Goal: Task Accomplishment & Management: Manage account settings

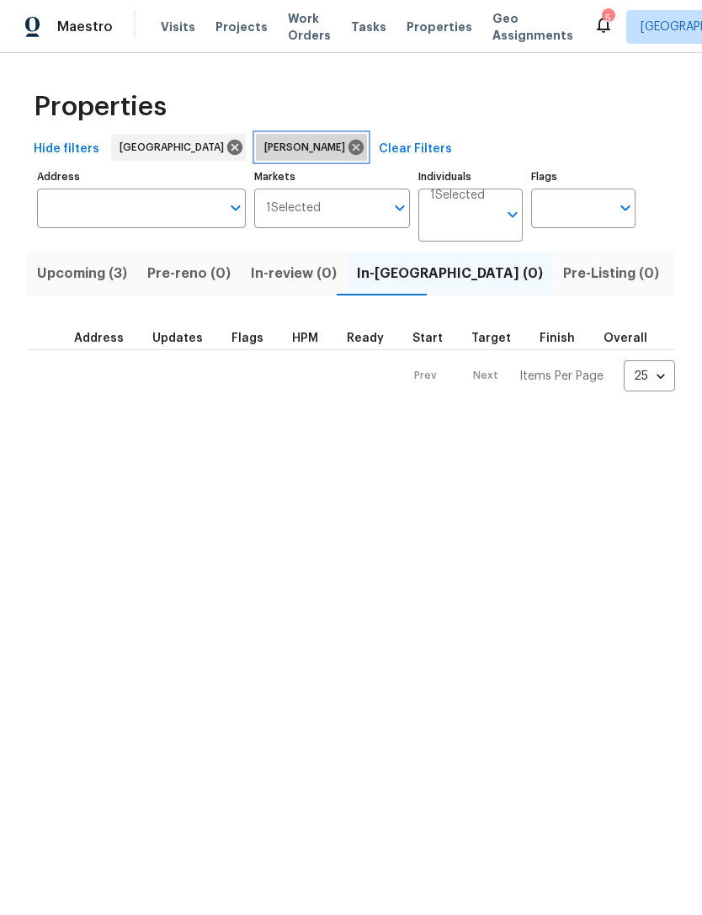
click at [349, 147] on icon at bounding box center [356, 147] width 15 height 15
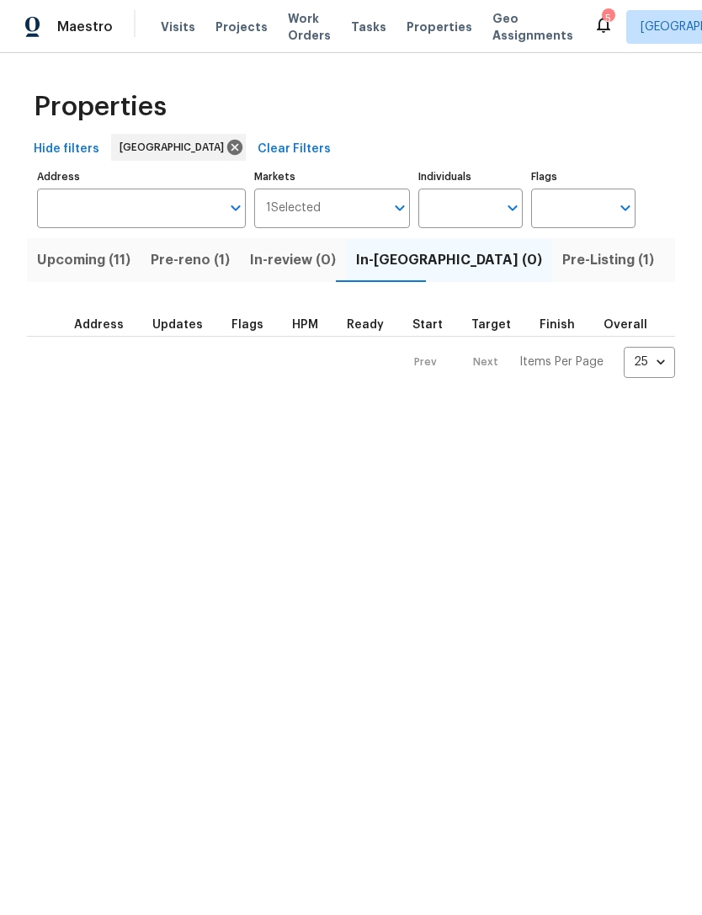
click at [209, 265] on span "Pre-reno (1)" at bounding box center [190, 260] width 79 height 24
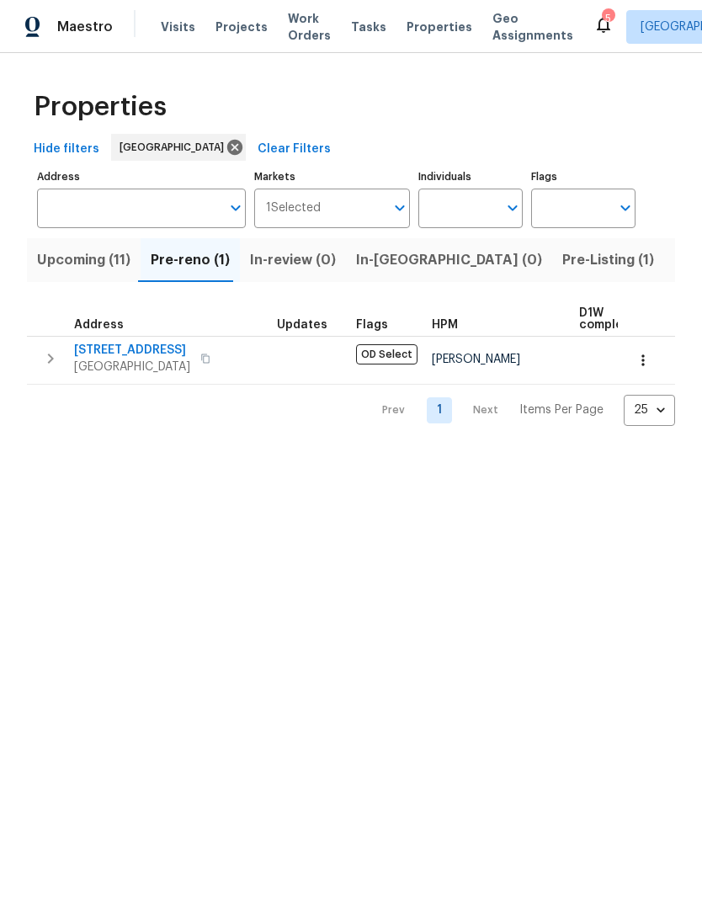
click at [405, 269] on span "In-reno (0)" at bounding box center [449, 260] width 186 height 24
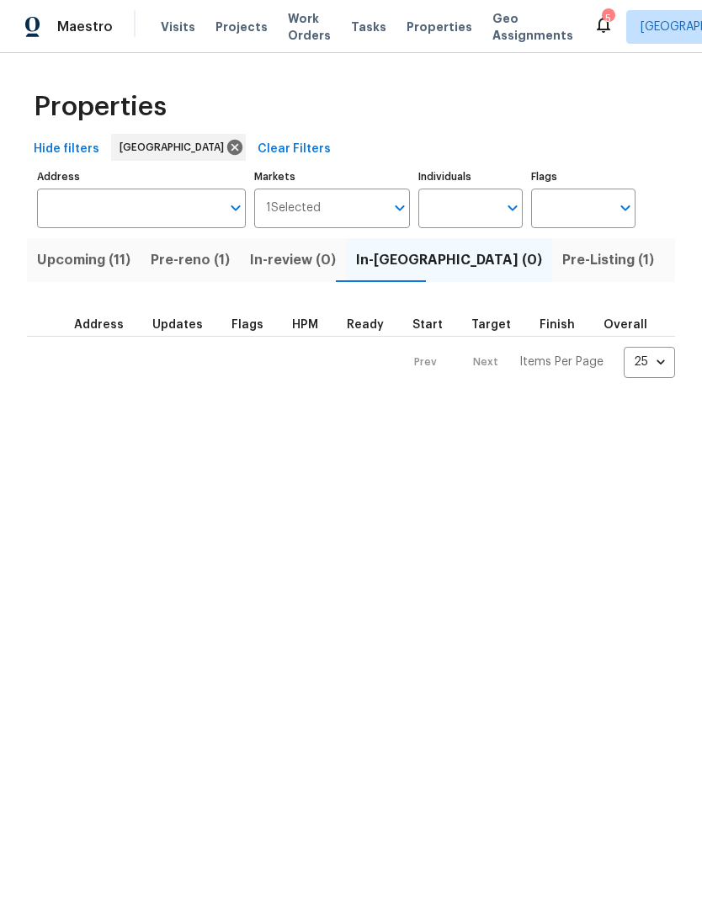
click at [563, 271] on span "Pre-Listing (1)" at bounding box center [609, 260] width 92 height 24
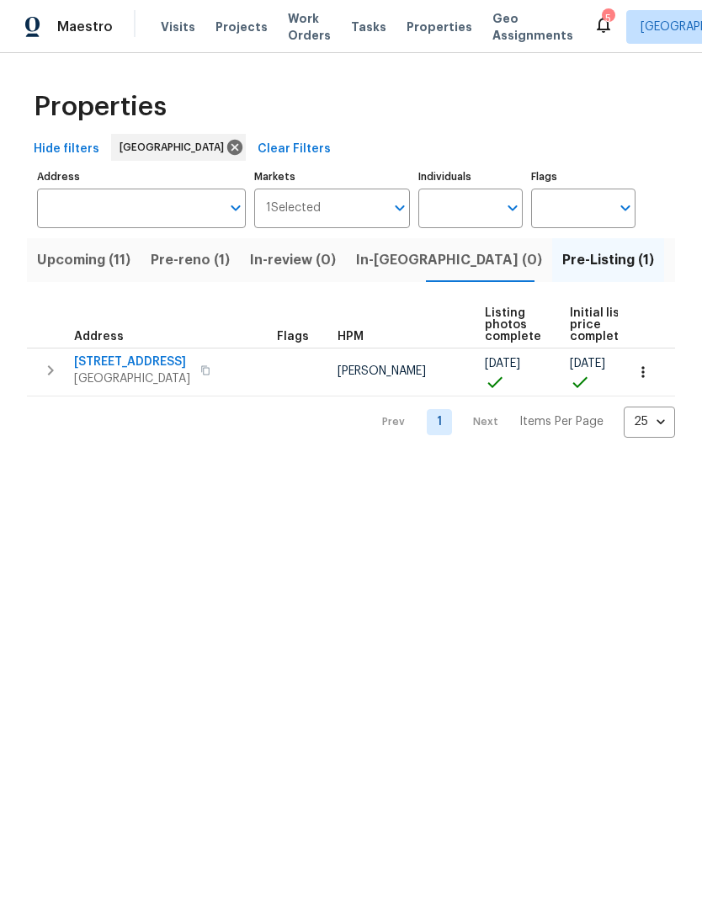
click at [126, 263] on span "Upcoming (11)" at bounding box center [83, 260] width 93 height 24
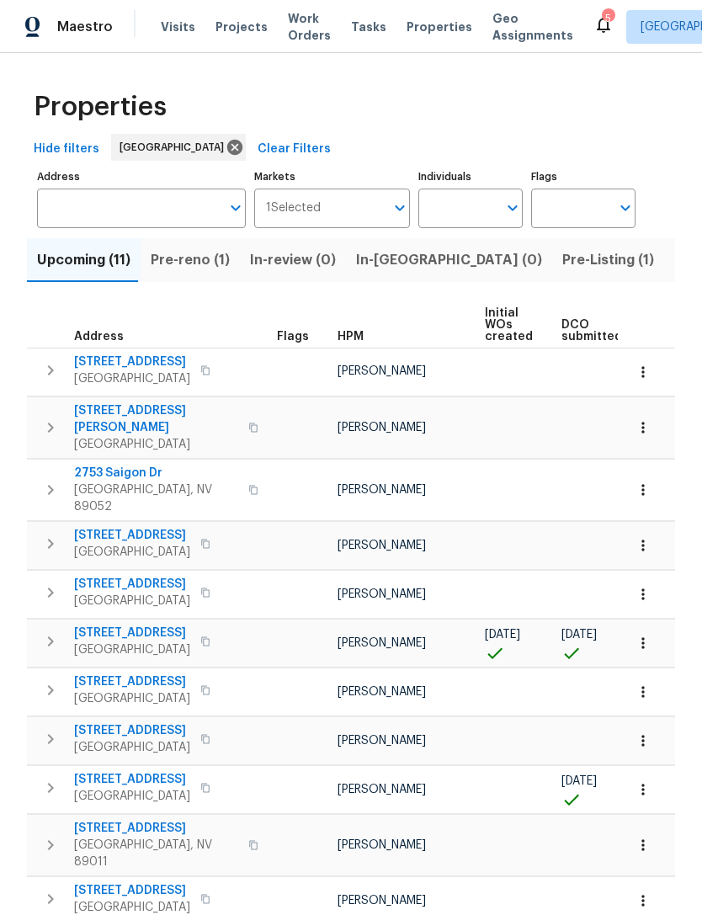
click at [156, 625] on span "6458 Secret Grove Ave" at bounding box center [132, 633] width 116 height 17
click at [653, 308] on th at bounding box center [646, 325] width 57 height 46
click at [478, 221] on input "Individuals" at bounding box center [458, 209] width 79 height 40
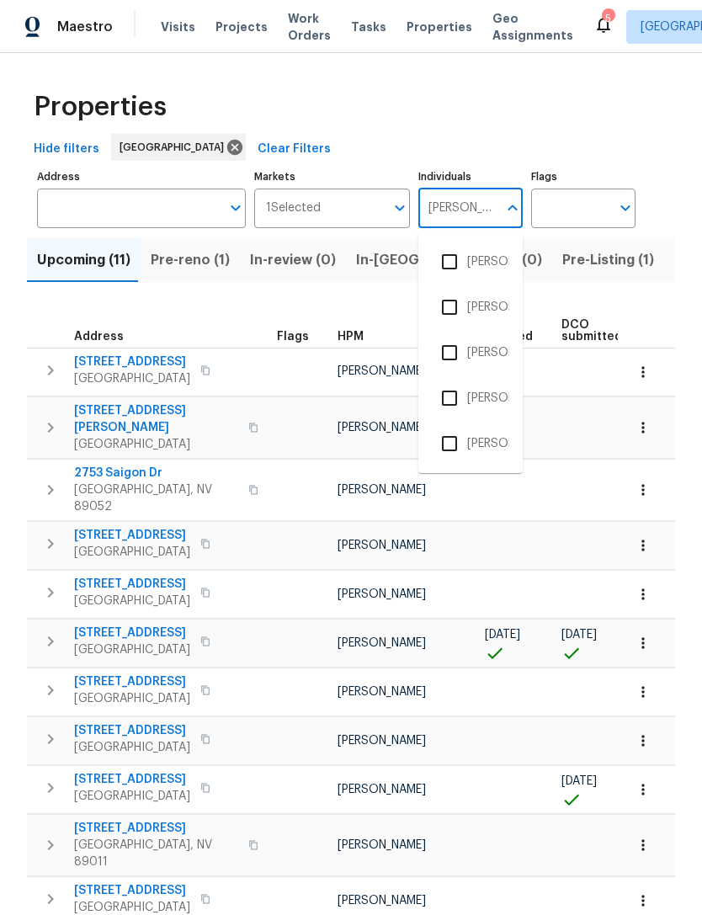
type input "julian"
click at [449, 262] on input "checkbox" at bounding box center [449, 261] width 35 height 35
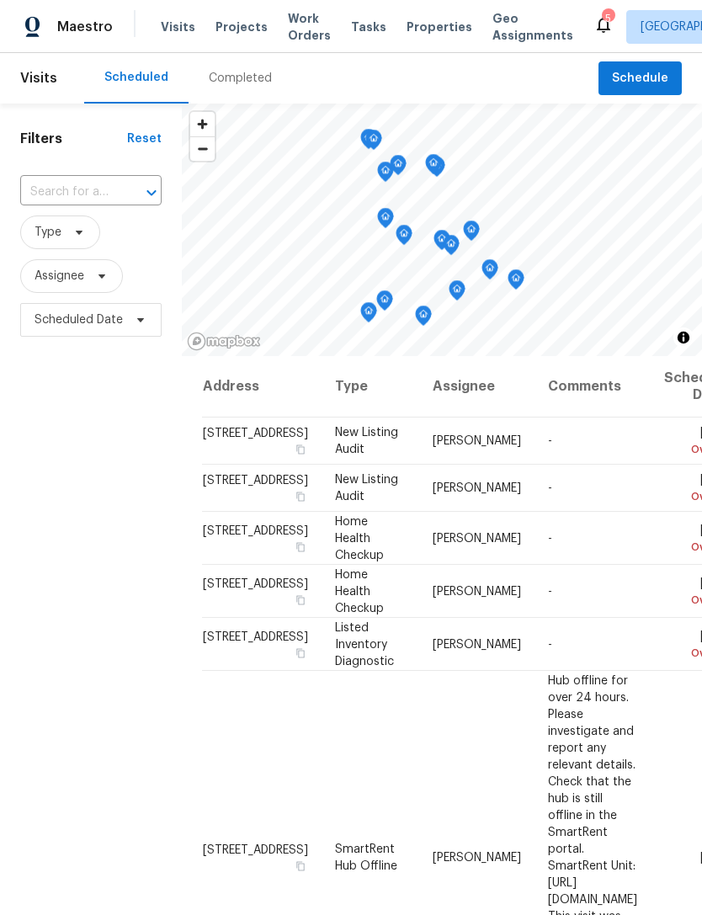
click at [74, 194] on input "text" at bounding box center [67, 192] width 94 height 26
type input "6458 sec"
click at [58, 229] on li "6458 Secret Grove Ave, Las Vegas, NV 89130" at bounding box center [89, 231] width 141 height 28
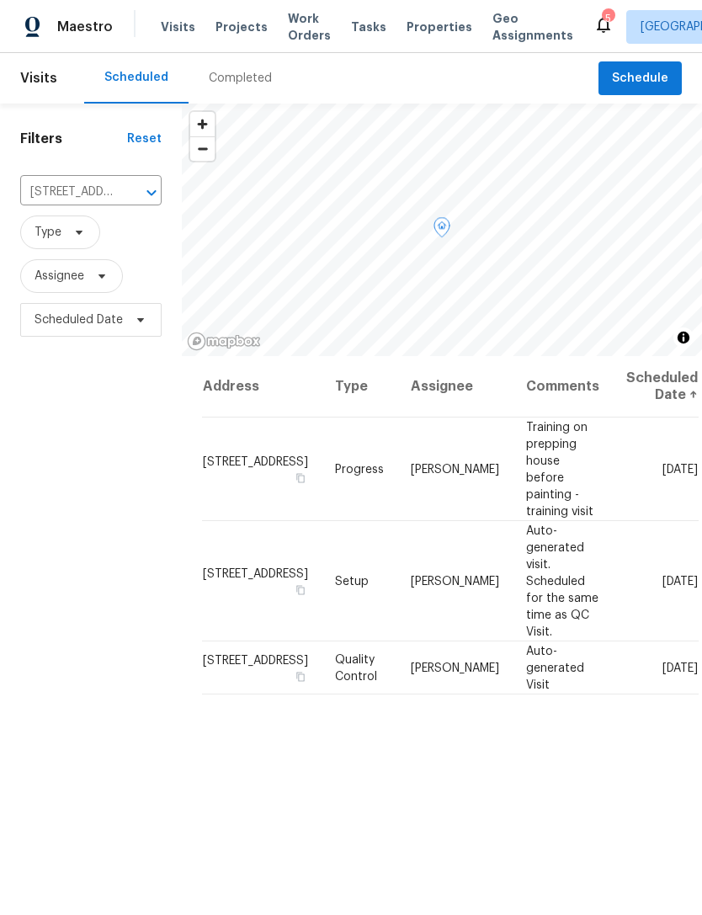
click at [0, 0] on icon at bounding box center [0, 0] width 0 height 0
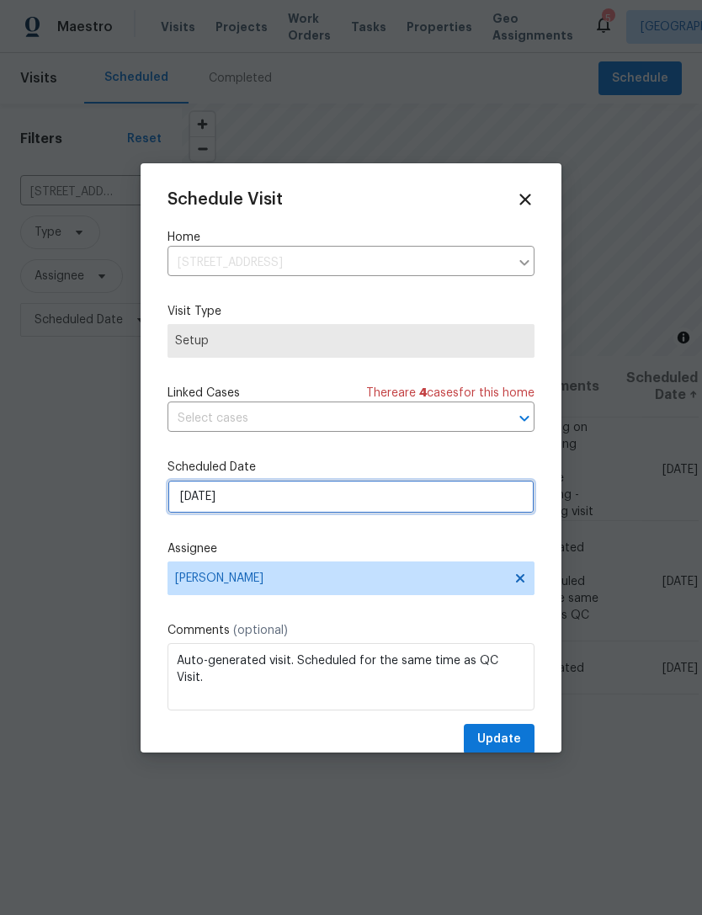
click at [315, 501] on input "9/1/2025" at bounding box center [351, 497] width 367 height 34
select select "8"
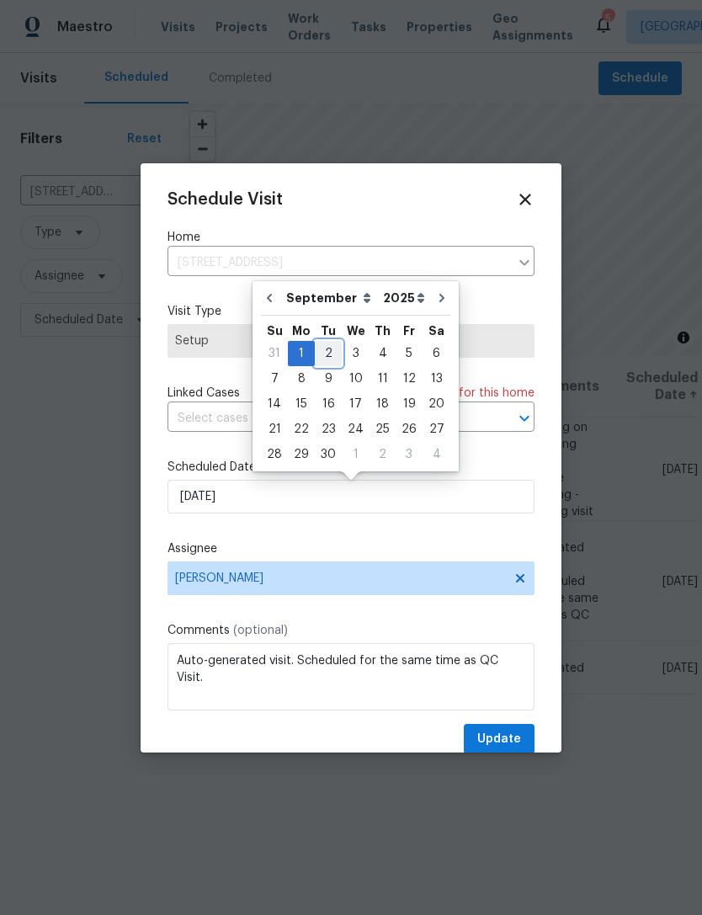
click at [324, 352] on div "2" at bounding box center [328, 354] width 27 height 24
type input "9/2/2025"
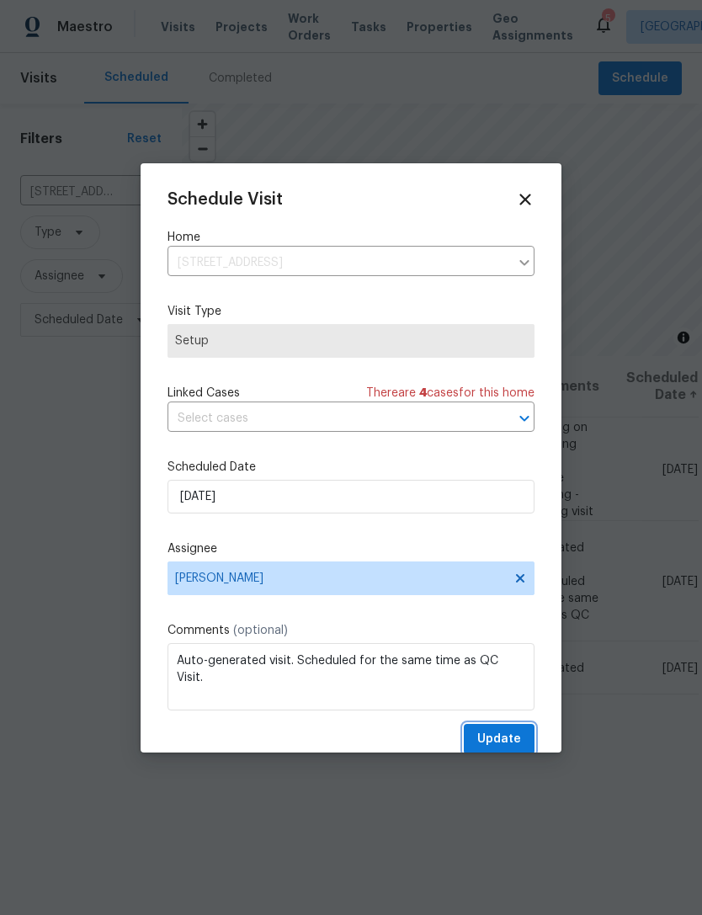
click at [504, 734] on span "Update" at bounding box center [500, 739] width 44 height 21
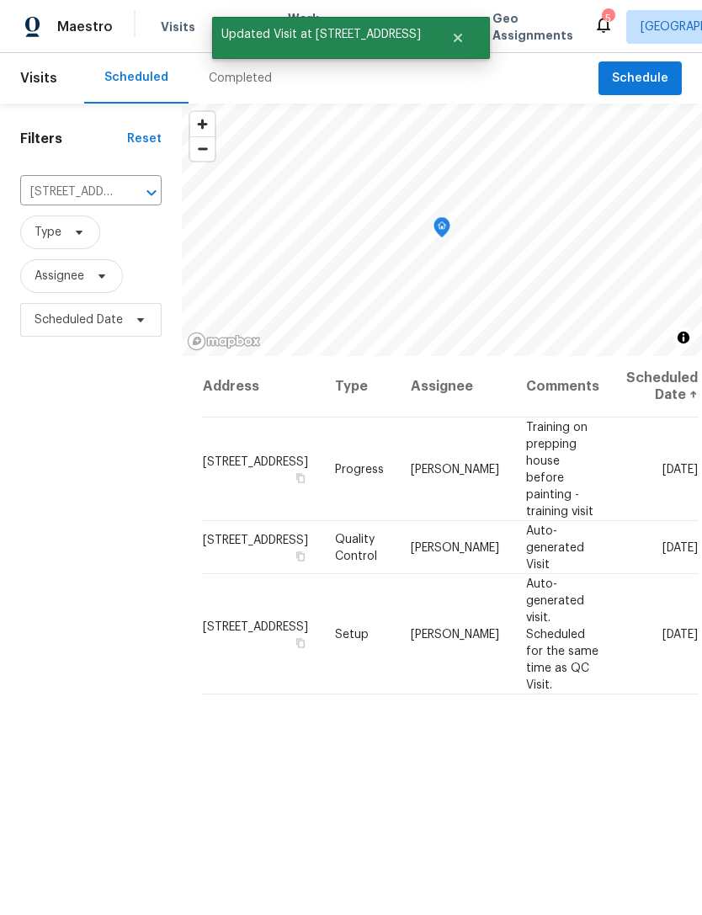
click at [128, 198] on icon "Clear" at bounding box center [129, 192] width 17 height 17
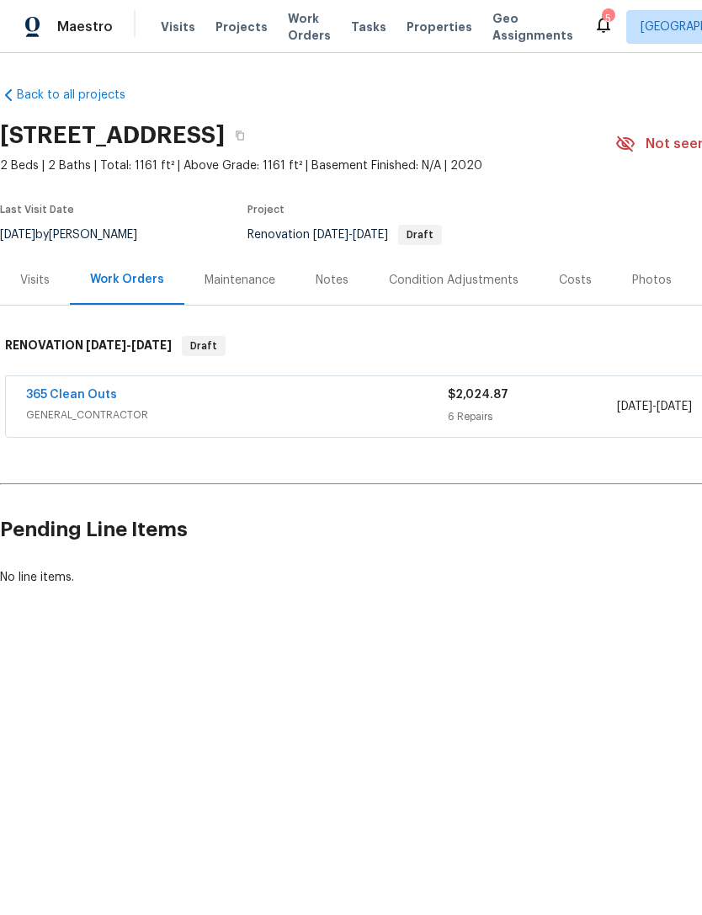
click at [88, 395] on link "365 Clean Outs" at bounding box center [71, 395] width 91 height 12
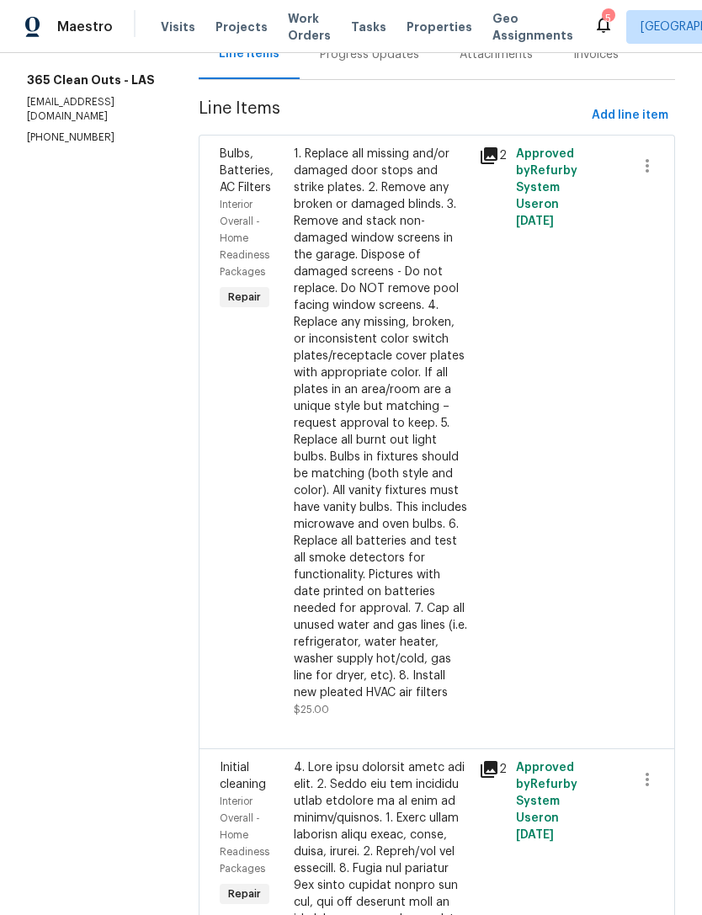
scroll to position [200, 0]
click at [371, 557] on div "1. Replace all missing and/or damaged door stops and strike plates. 2. Remove a…" at bounding box center [381, 425] width 175 height 556
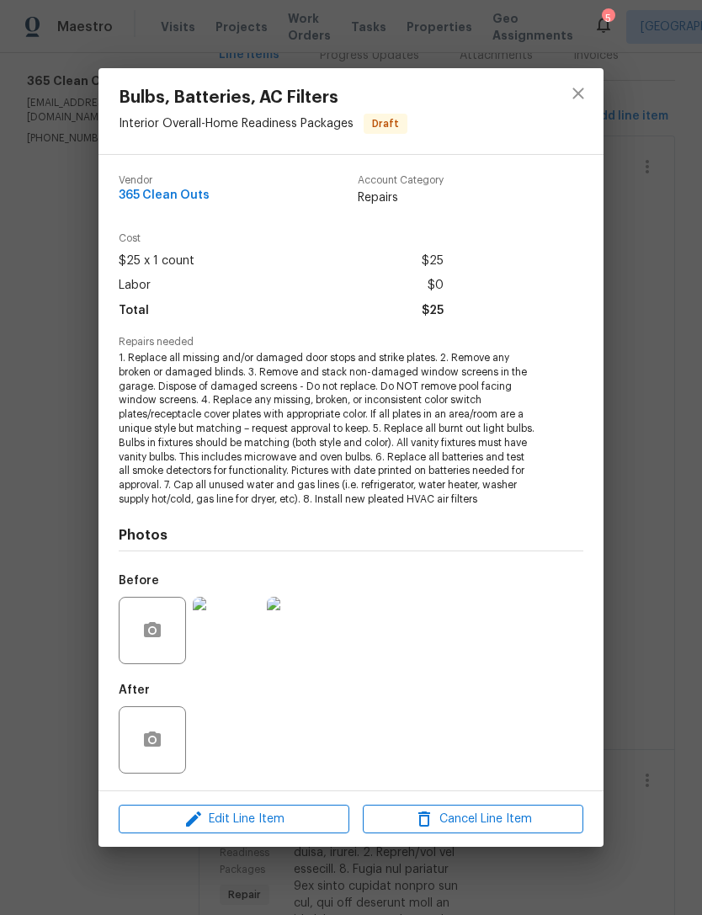
click at [226, 627] on img at bounding box center [226, 630] width 67 height 67
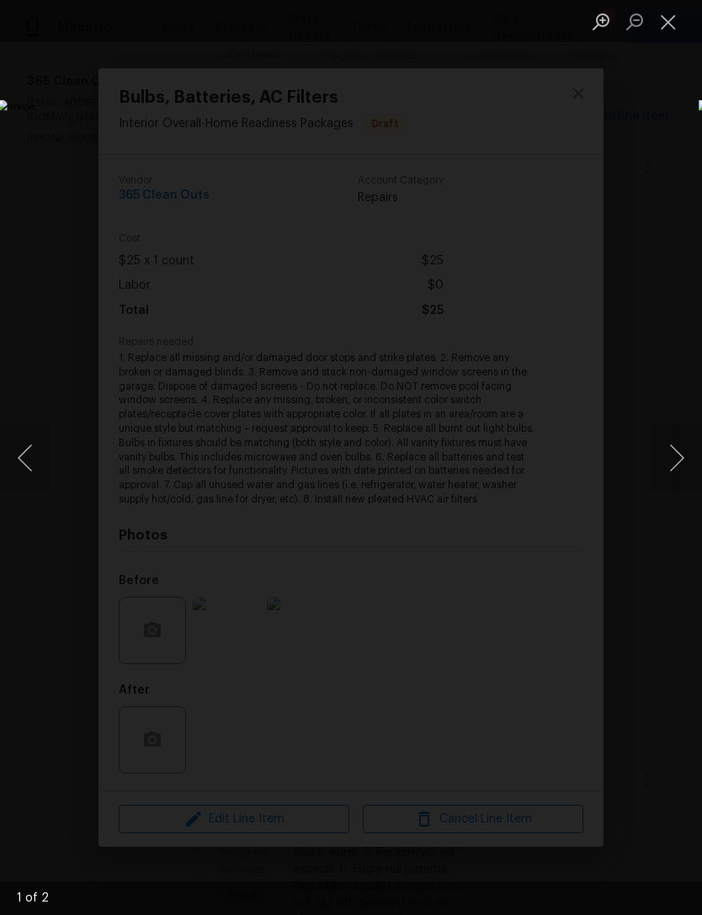
click at [665, 478] on button "Next image" at bounding box center [677, 457] width 51 height 67
click at [662, 27] on button "Close lightbox" at bounding box center [669, 21] width 34 height 29
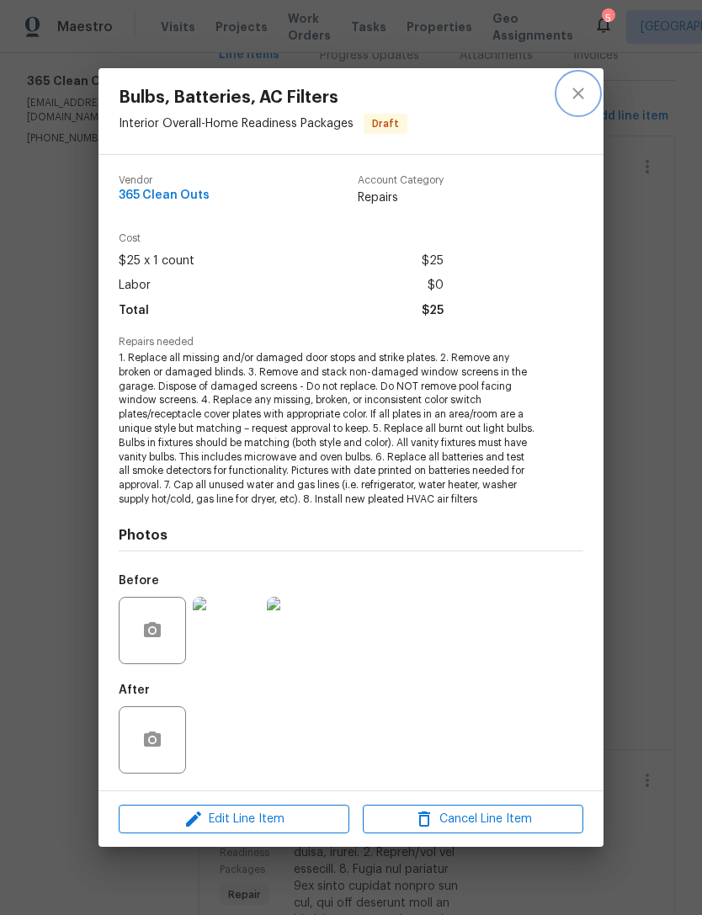
click at [573, 94] on icon "close" at bounding box center [578, 93] width 20 height 20
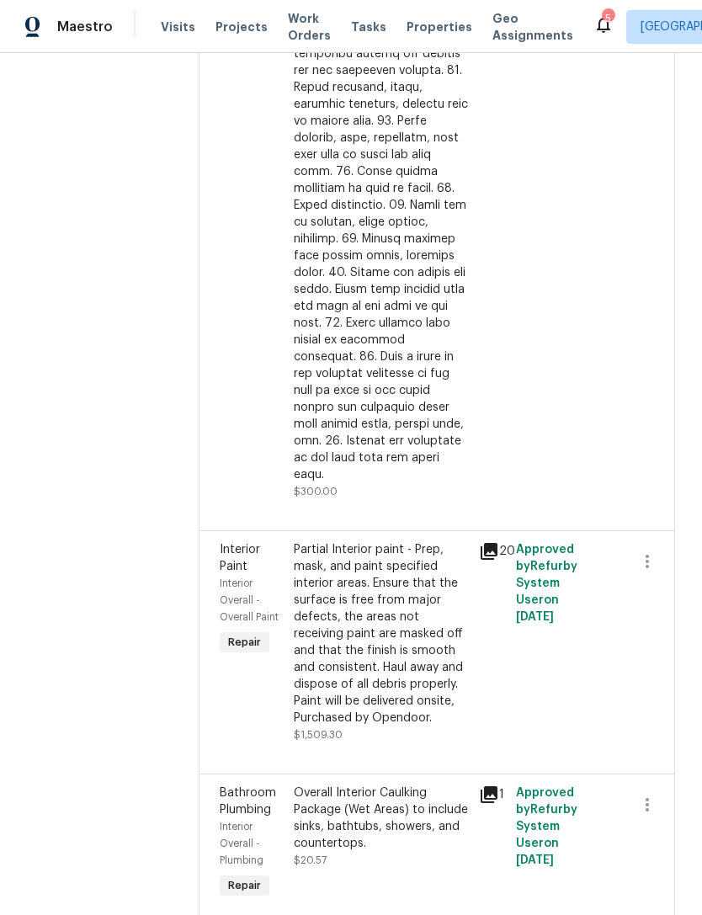
scroll to position [1292, 0]
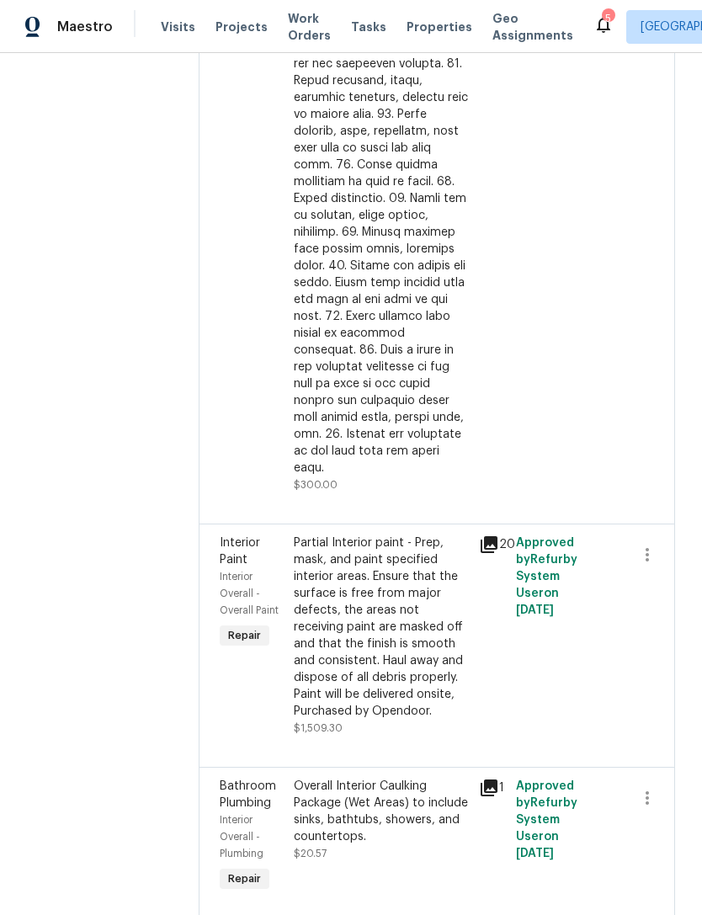
click at [411, 350] on div at bounding box center [381, 72] width 175 height 808
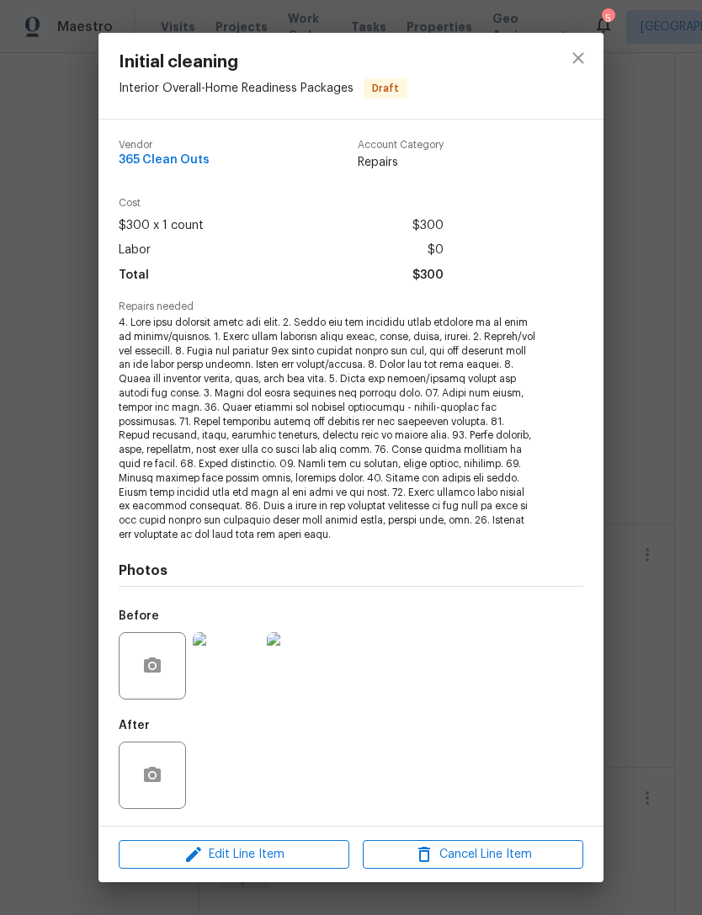
click at [229, 673] on img at bounding box center [226, 665] width 67 height 67
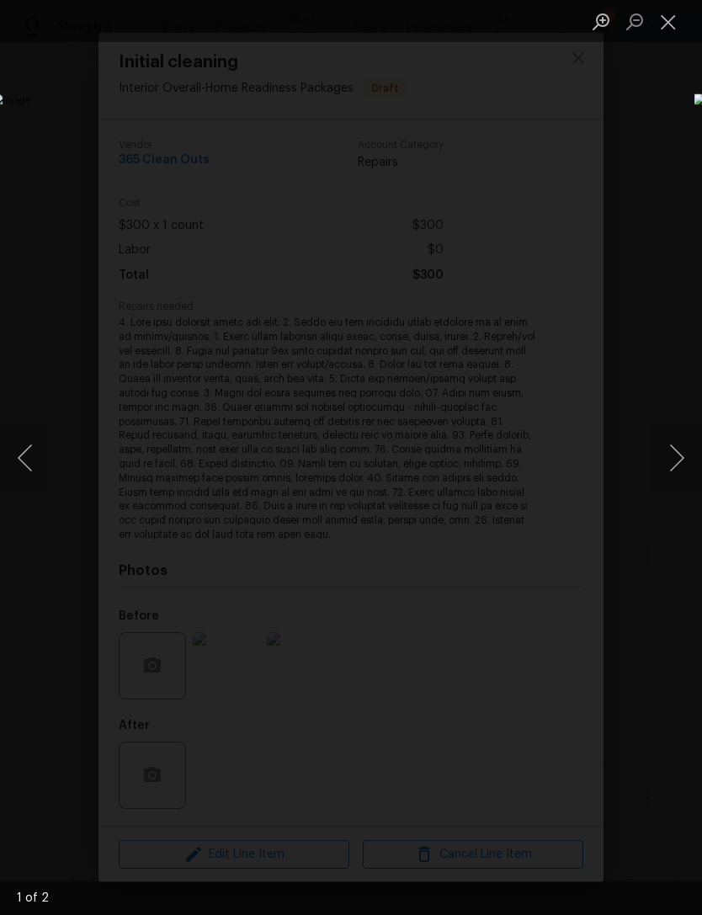
click at [665, 474] on button "Next image" at bounding box center [677, 457] width 51 height 67
click at [670, 146] on div "Lightbox" at bounding box center [351, 457] width 702 height 915
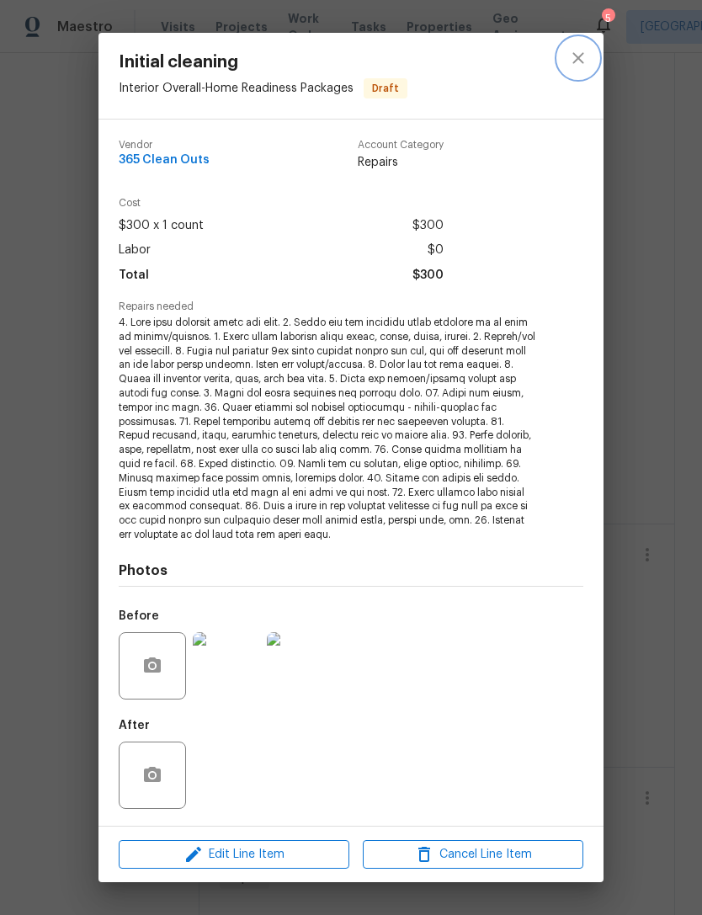
click at [576, 61] on icon "close" at bounding box center [578, 58] width 20 height 20
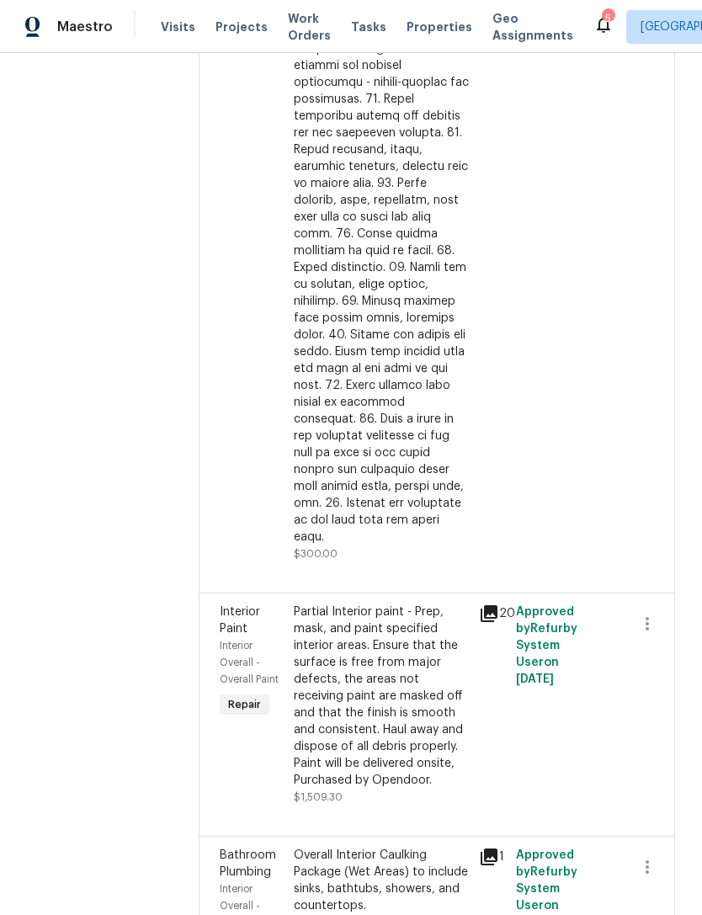
scroll to position [1360, 0]
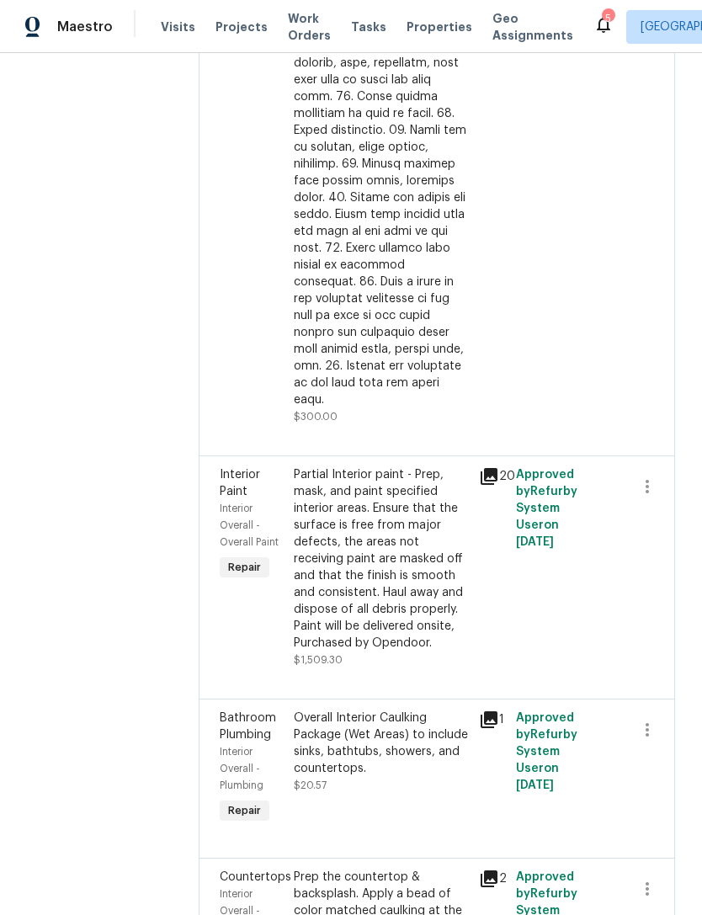
click at [391, 493] on div "Partial Interior paint - Prep, mask, and paint specified interior areas. Ensure…" at bounding box center [381, 559] width 175 height 185
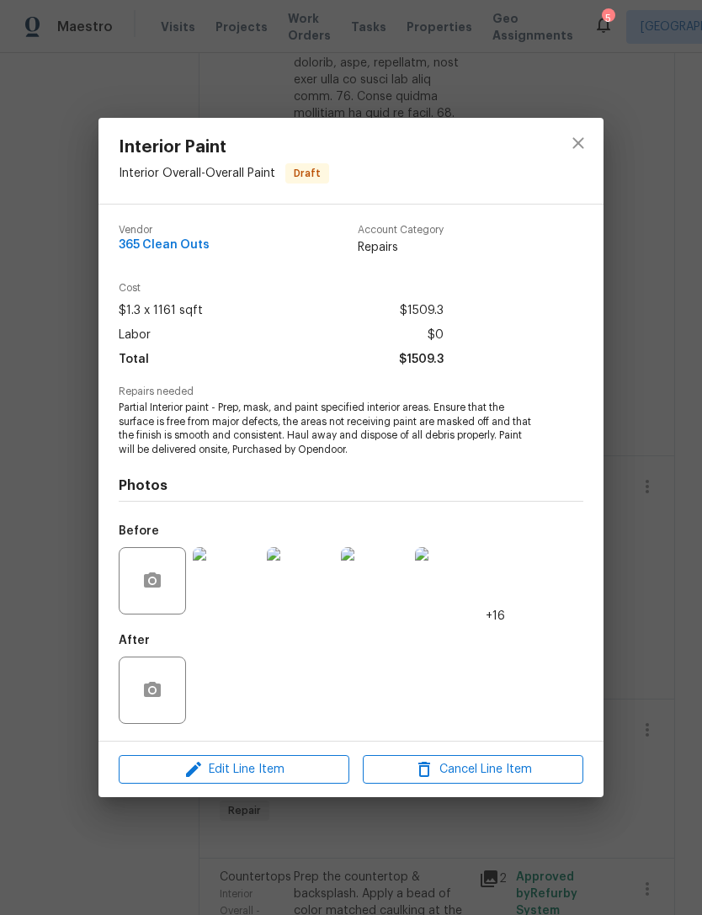
click at [235, 594] on img at bounding box center [226, 580] width 67 height 67
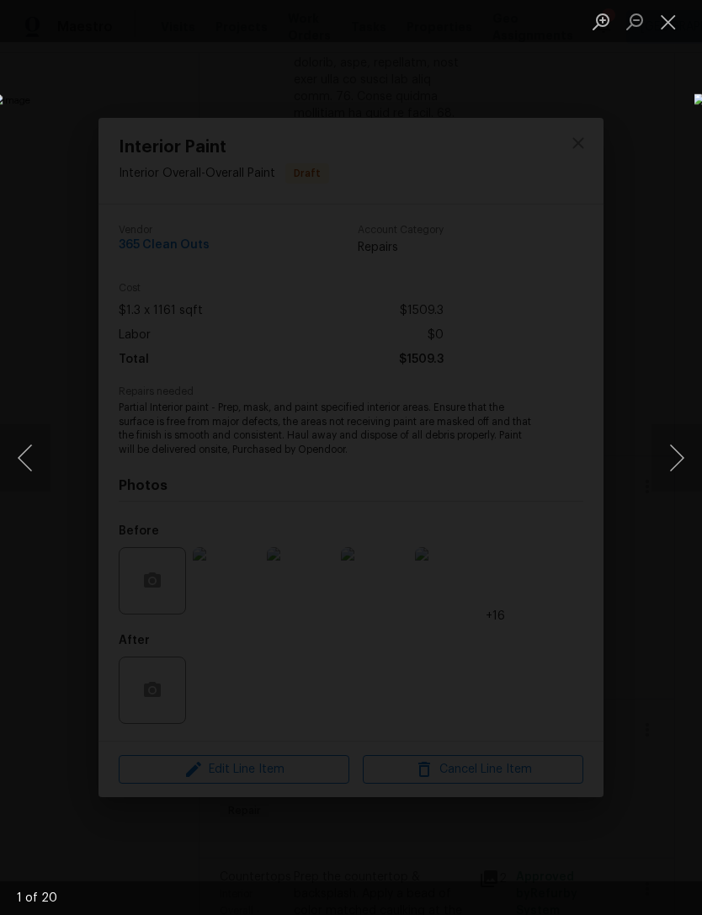
click at [671, 469] on button "Next image" at bounding box center [677, 457] width 51 height 67
click at [675, 461] on button "Next image" at bounding box center [677, 457] width 51 height 67
click at [673, 461] on button "Next image" at bounding box center [677, 457] width 51 height 67
click at [670, 460] on button "Next image" at bounding box center [677, 457] width 51 height 67
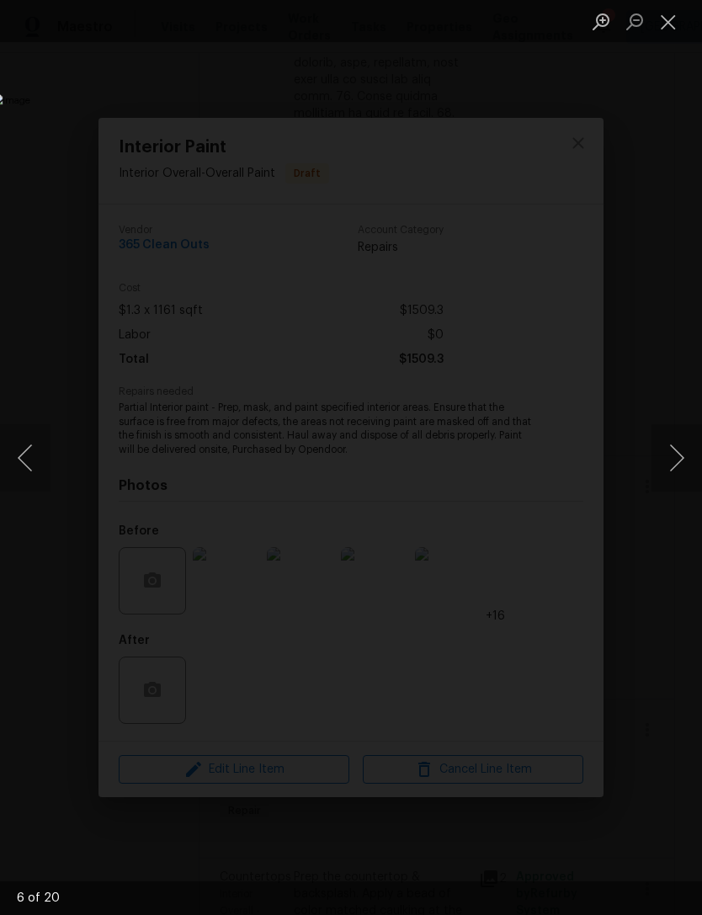
click at [670, 458] on button "Next image" at bounding box center [677, 457] width 51 height 67
click at [670, 461] on button "Next image" at bounding box center [677, 457] width 51 height 67
click at [668, 458] on button "Next image" at bounding box center [677, 457] width 51 height 67
click at [669, 456] on button "Next image" at bounding box center [677, 457] width 51 height 67
click at [667, 456] on button "Next image" at bounding box center [677, 457] width 51 height 67
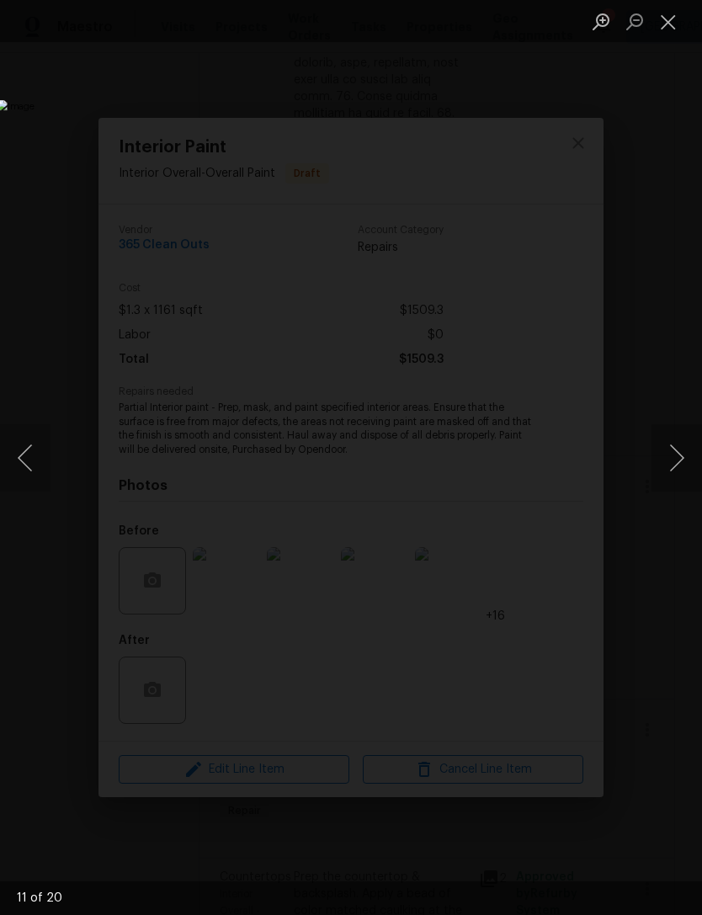
click at [666, 454] on button "Next image" at bounding box center [677, 457] width 51 height 67
click at [665, 454] on button "Next image" at bounding box center [677, 457] width 51 height 67
click at [664, 454] on button "Next image" at bounding box center [677, 457] width 51 height 67
click at [664, 452] on button "Next image" at bounding box center [677, 457] width 51 height 67
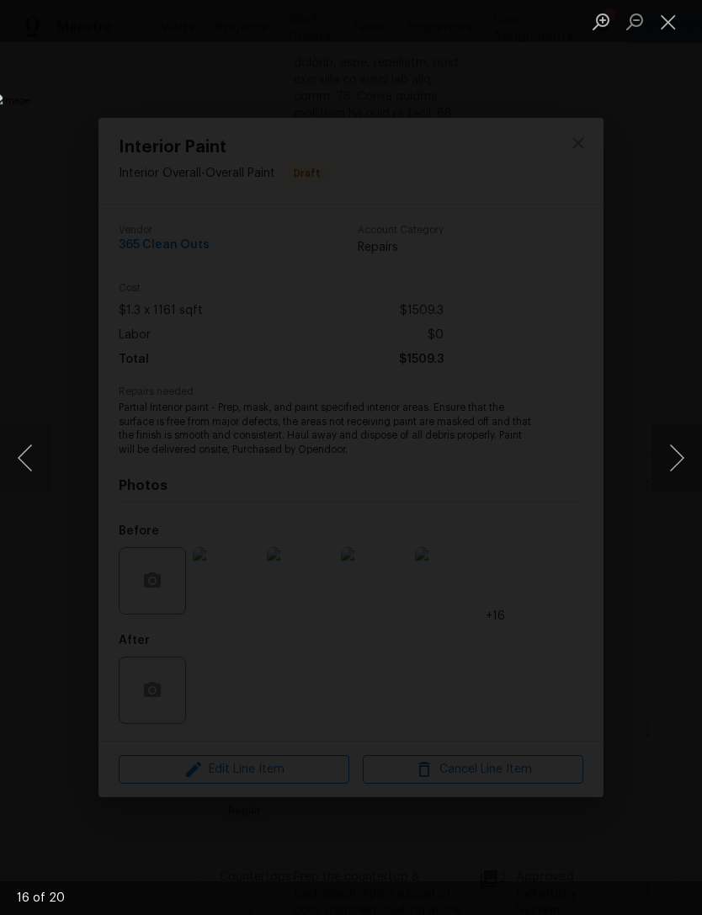
click at [665, 449] on button "Next image" at bounding box center [677, 457] width 51 height 67
click at [664, 451] on button "Next image" at bounding box center [677, 457] width 51 height 67
click at [664, 447] on button "Next image" at bounding box center [677, 457] width 51 height 67
click at [660, 440] on button "Next image" at bounding box center [677, 457] width 51 height 67
click at [664, 440] on button "Next image" at bounding box center [677, 457] width 51 height 67
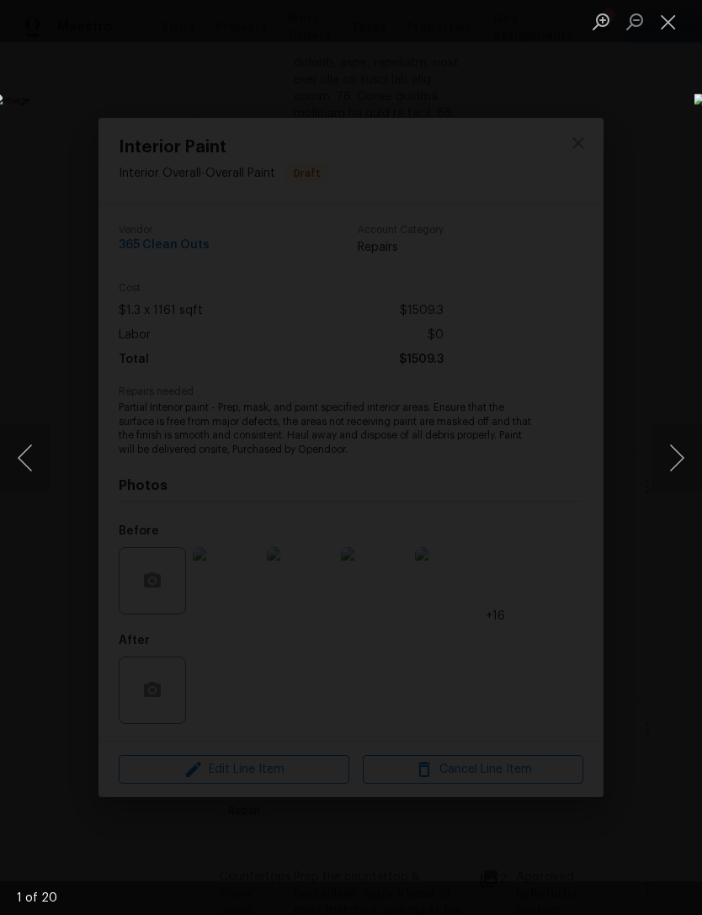
click at [664, 435] on button "Next image" at bounding box center [677, 457] width 51 height 67
click at [662, 435] on button "Next image" at bounding box center [677, 457] width 51 height 67
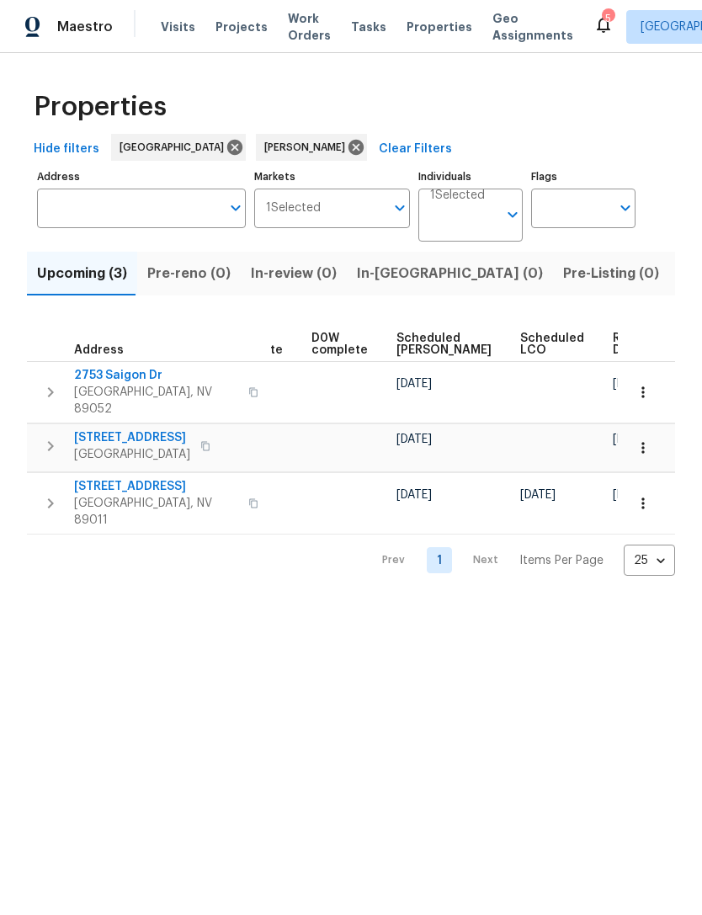
scroll to position [0, 424]
click at [614, 343] on span "Ready Date" at bounding box center [632, 345] width 37 height 24
